Goal: Task Accomplishment & Management: Complete application form

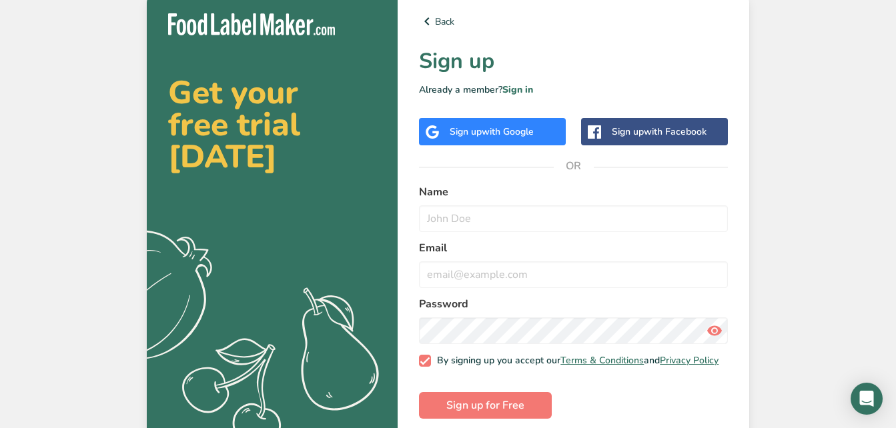
click at [505, 141] on div "Sign up with Google" at bounding box center [492, 131] width 147 height 27
